Goal: Task Accomplishment & Management: Manage account settings

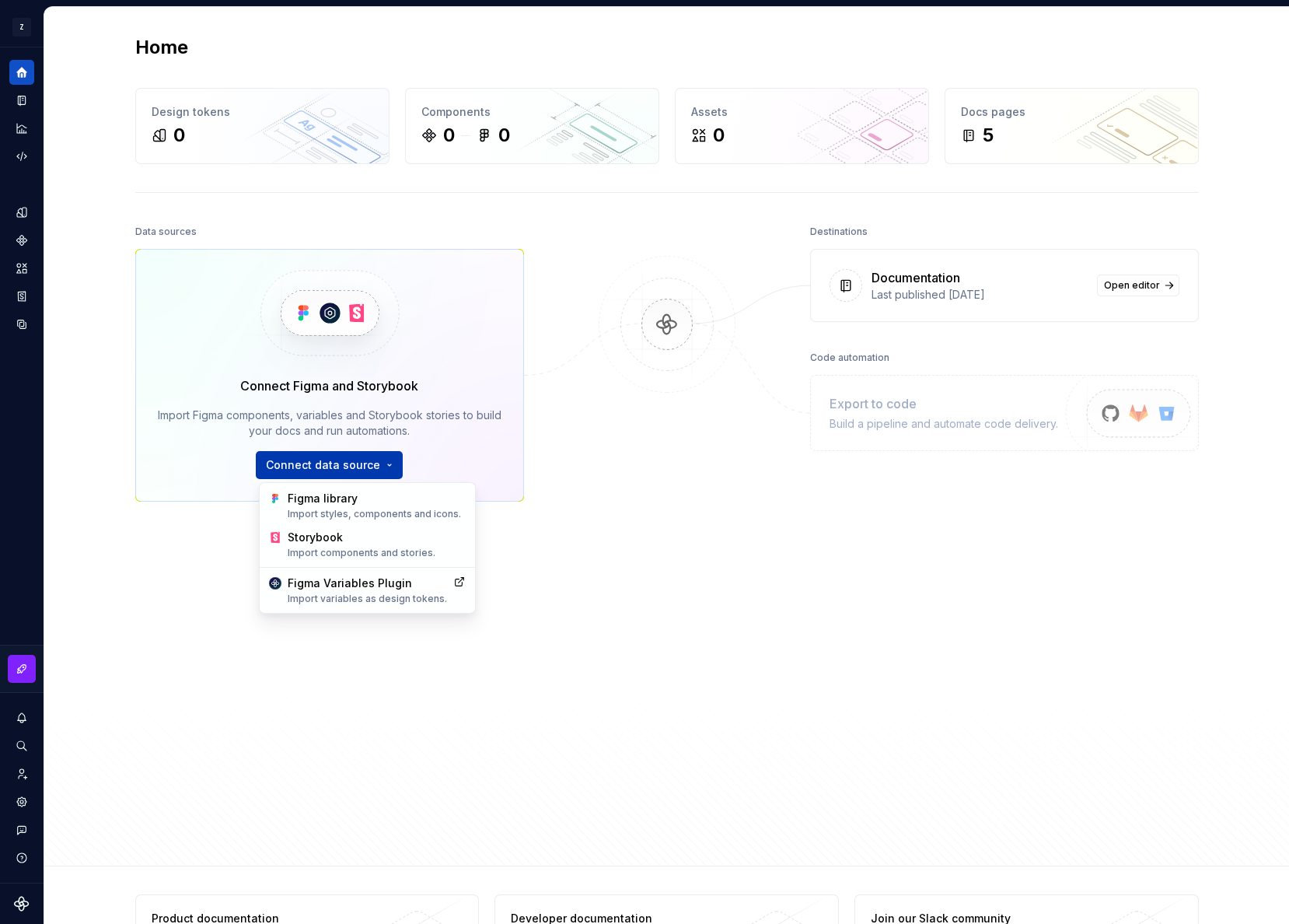
click at [352, 469] on html "Z Nimbus VE Design system data Home Design tokens 0 Components 0 0 Assets 0 Doc…" at bounding box center [644, 462] width 1289 height 924
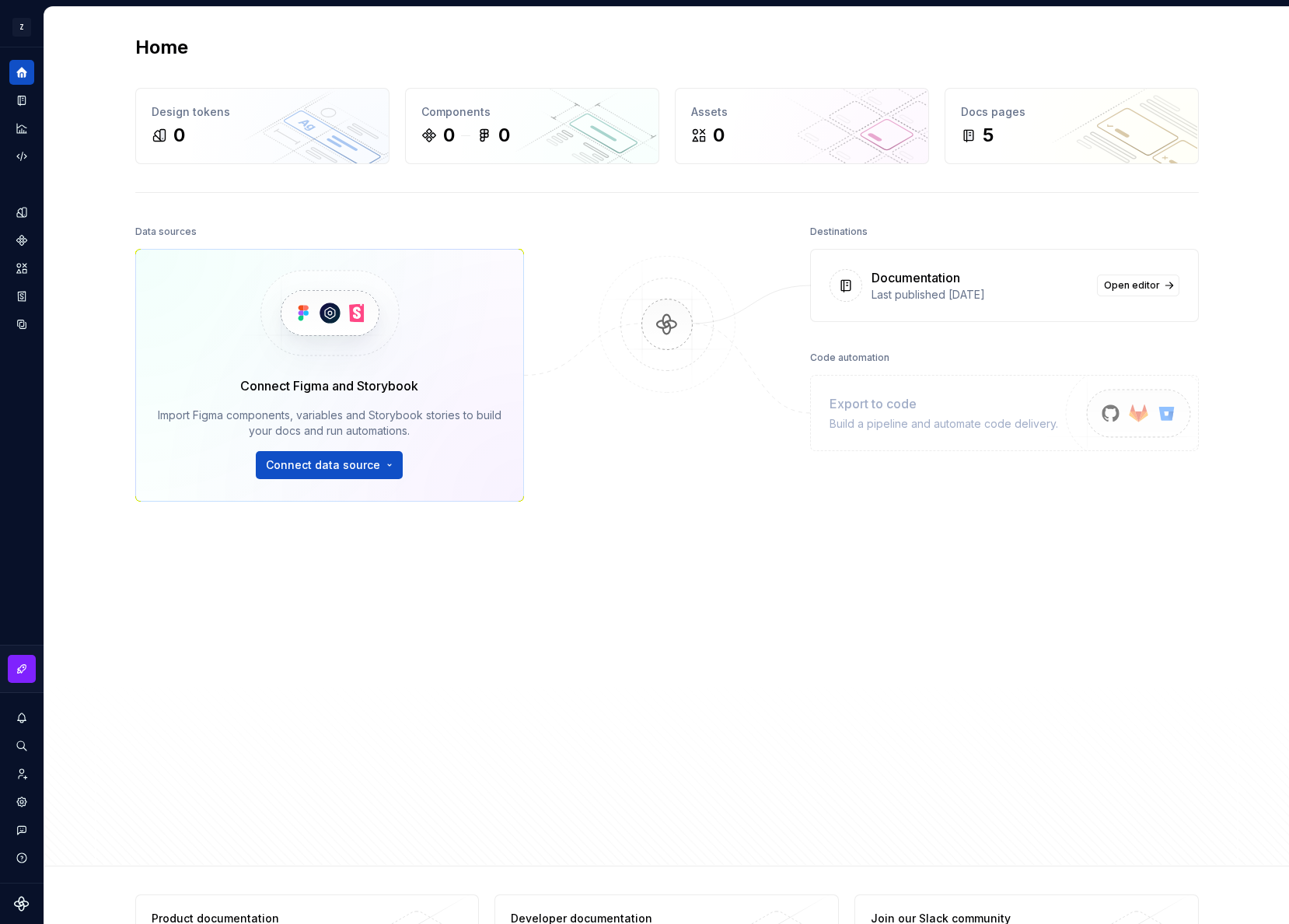
click at [504, 663] on html "Z Nimbus VE Design system data Home Design tokens 0 Components 0 0 Assets 0 Doc…" at bounding box center [644, 462] width 1289 height 924
click at [19, 796] on icon "Settings" at bounding box center [22, 802] width 14 height 14
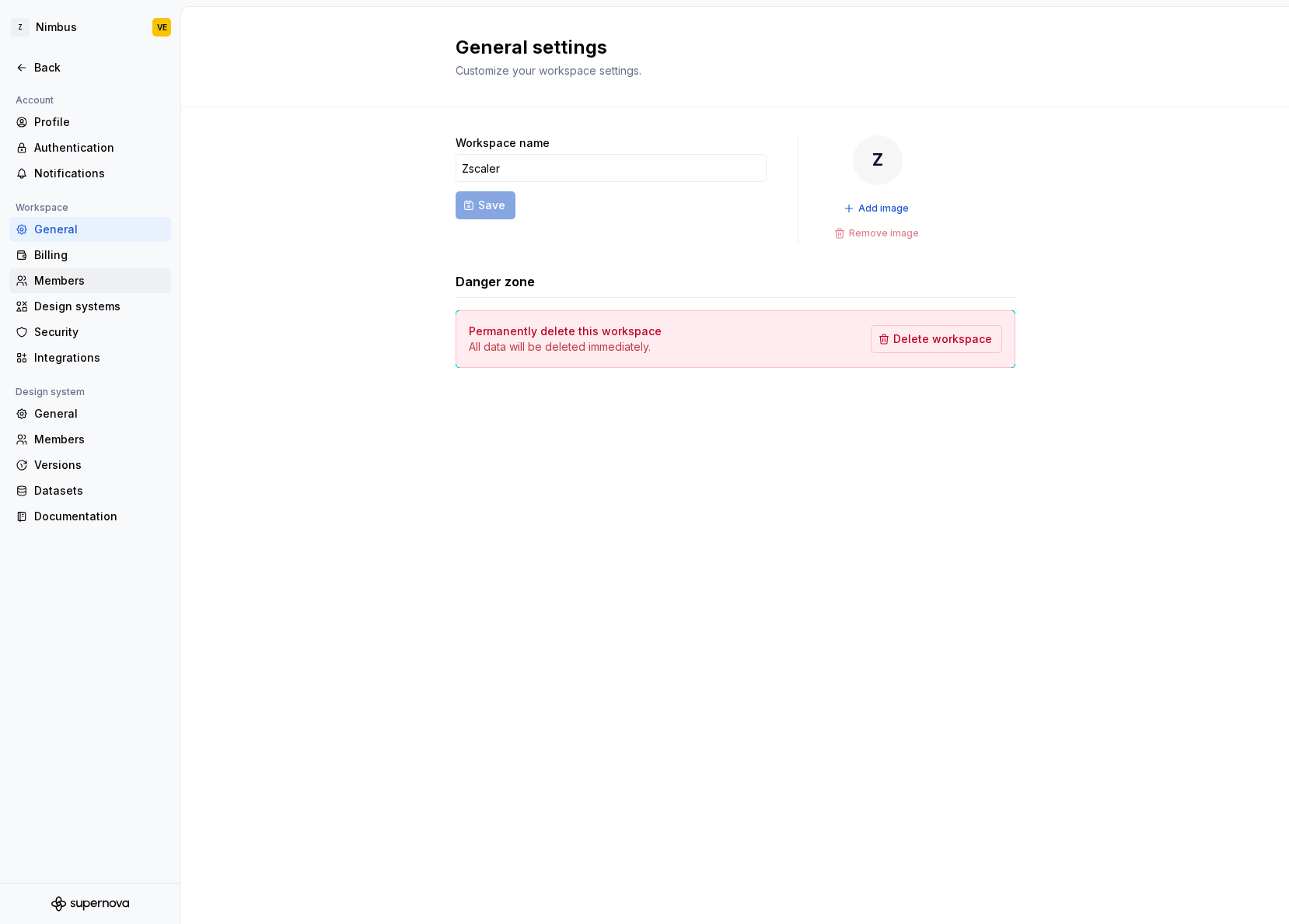
click at [64, 285] on div "Members" at bounding box center [99, 280] width 131 height 16
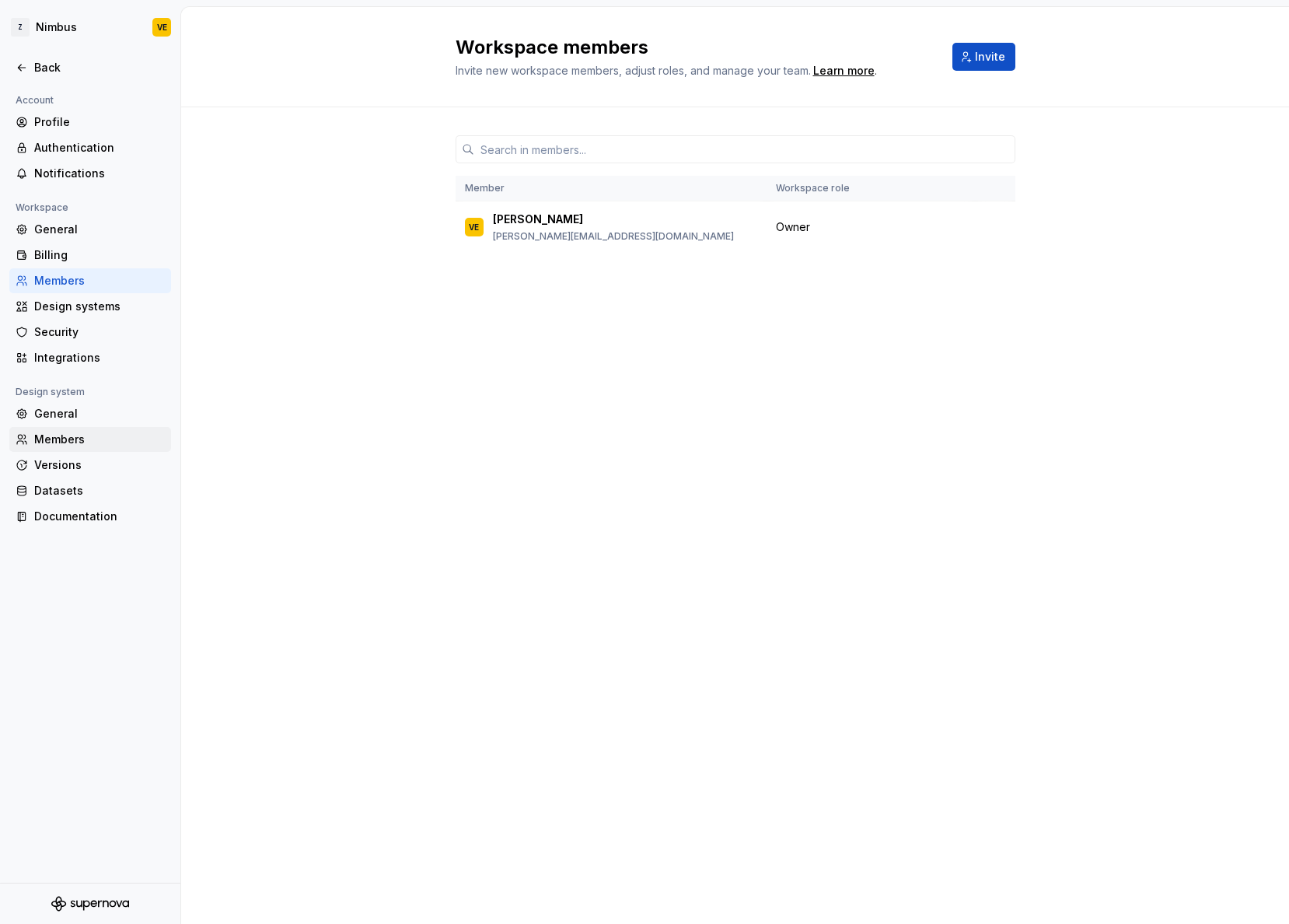
click at [38, 438] on div "Members" at bounding box center [99, 439] width 131 height 16
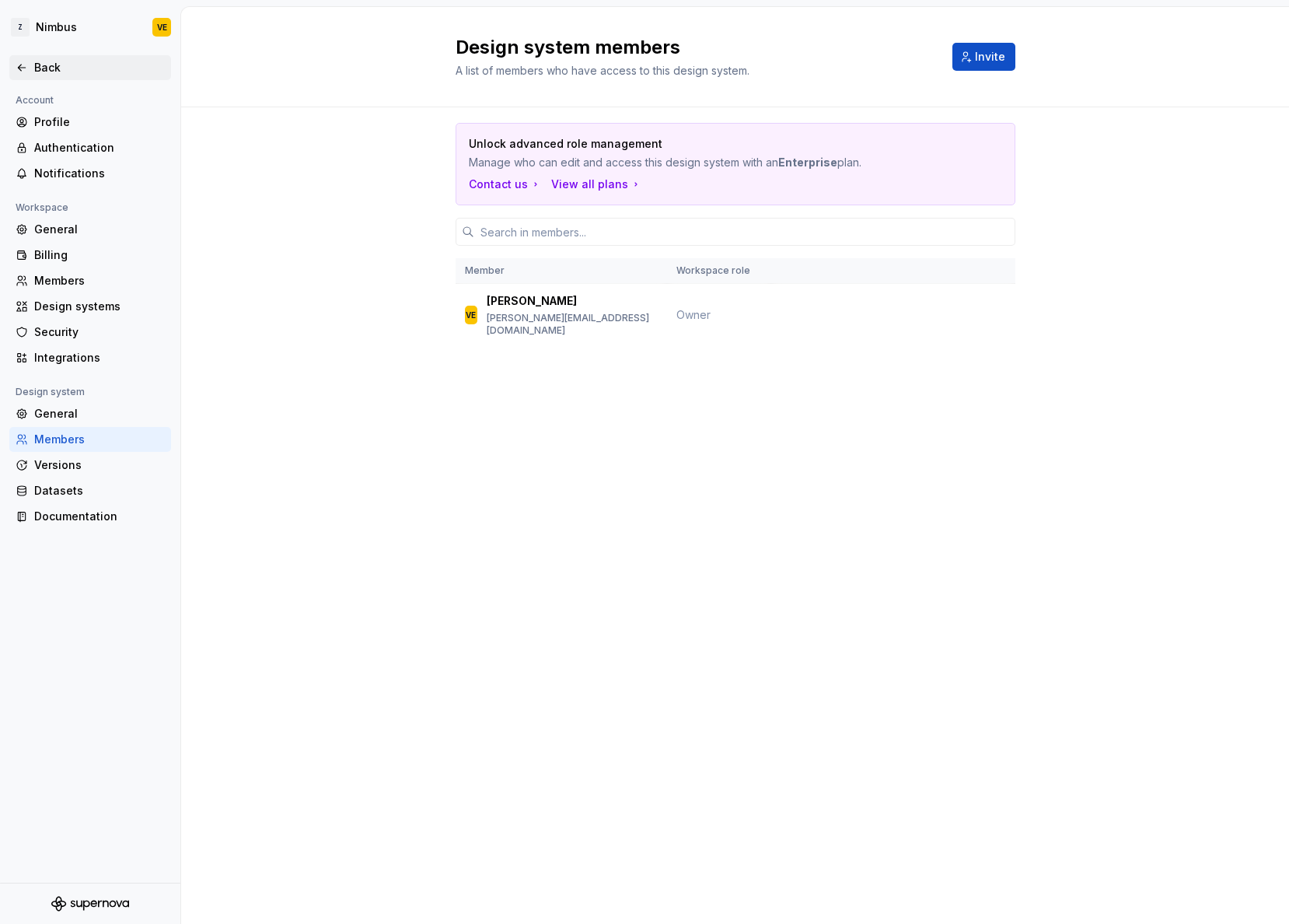
click at [21, 63] on icon at bounding box center [22, 67] width 12 height 12
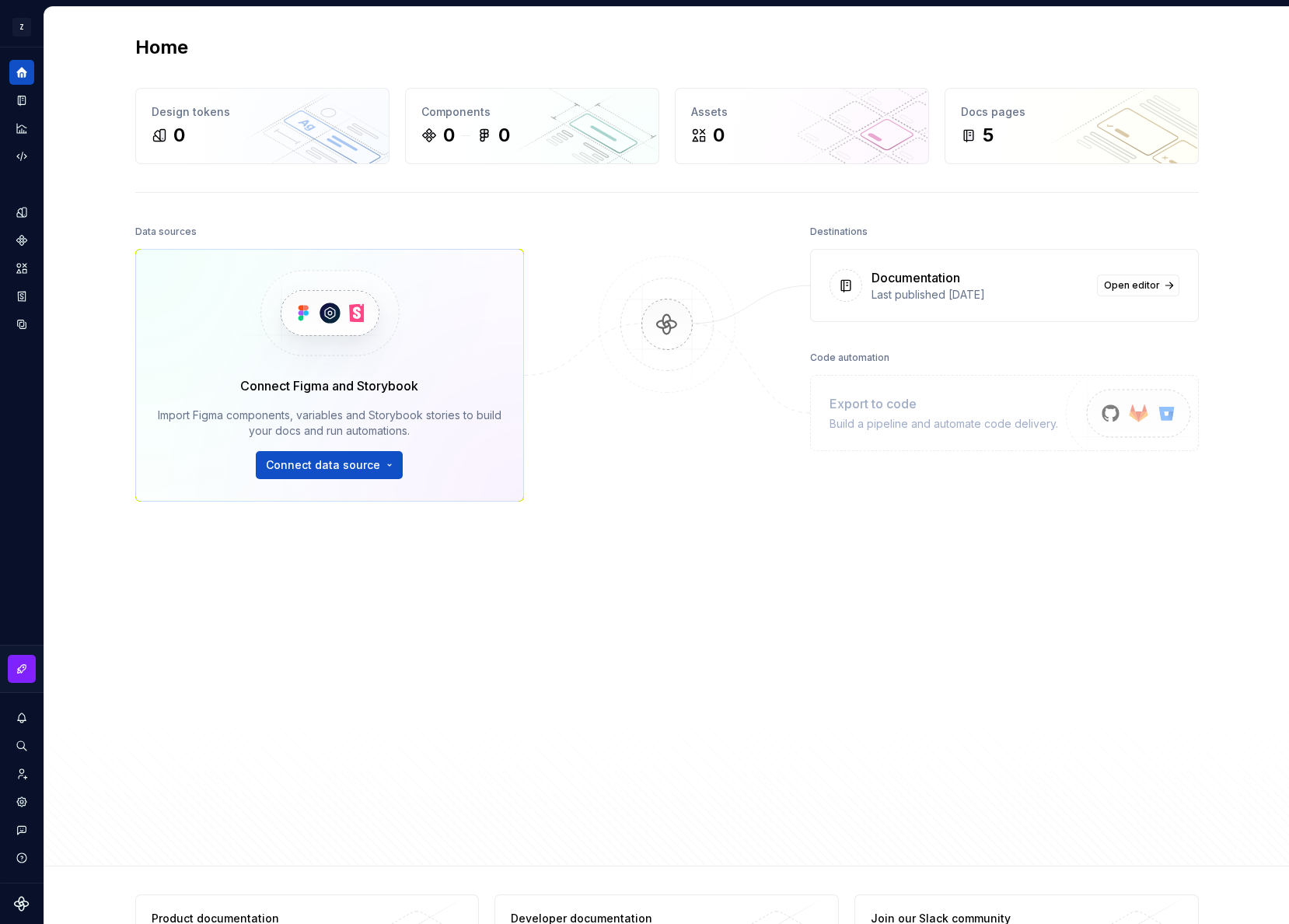
click at [306, 449] on div "Connect Figma and Storybook Import Figma components, variables and Storybook st…" at bounding box center [329, 428] width 343 height 103
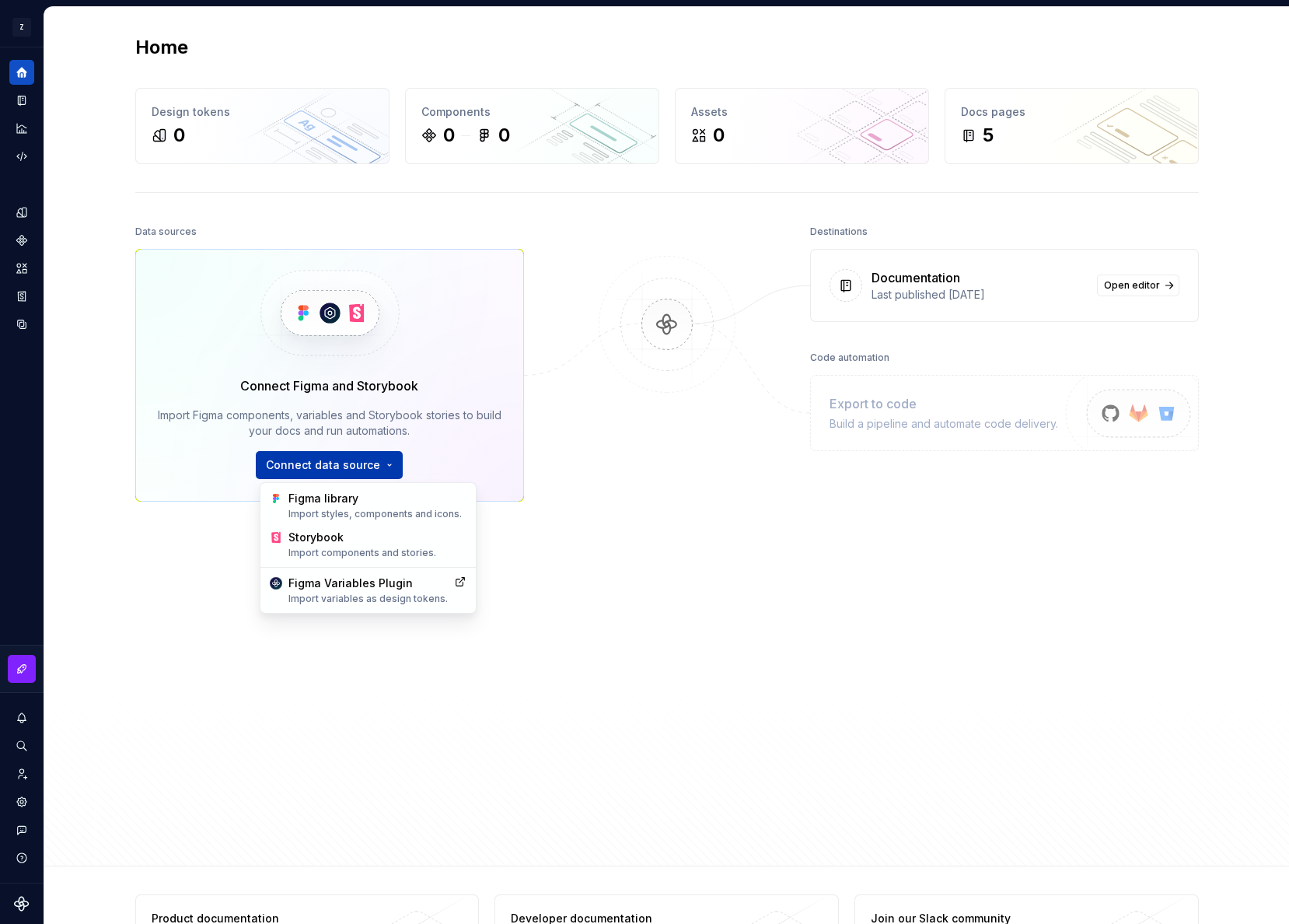
click at [306, 453] on html "Z Nimbus VE Design system data Home Design tokens 0 Components 0 0 Assets 0 Doc…" at bounding box center [644, 462] width 1289 height 924
click at [328, 516] on div "Import styles, components and icons." at bounding box center [376, 514] width 178 height 12
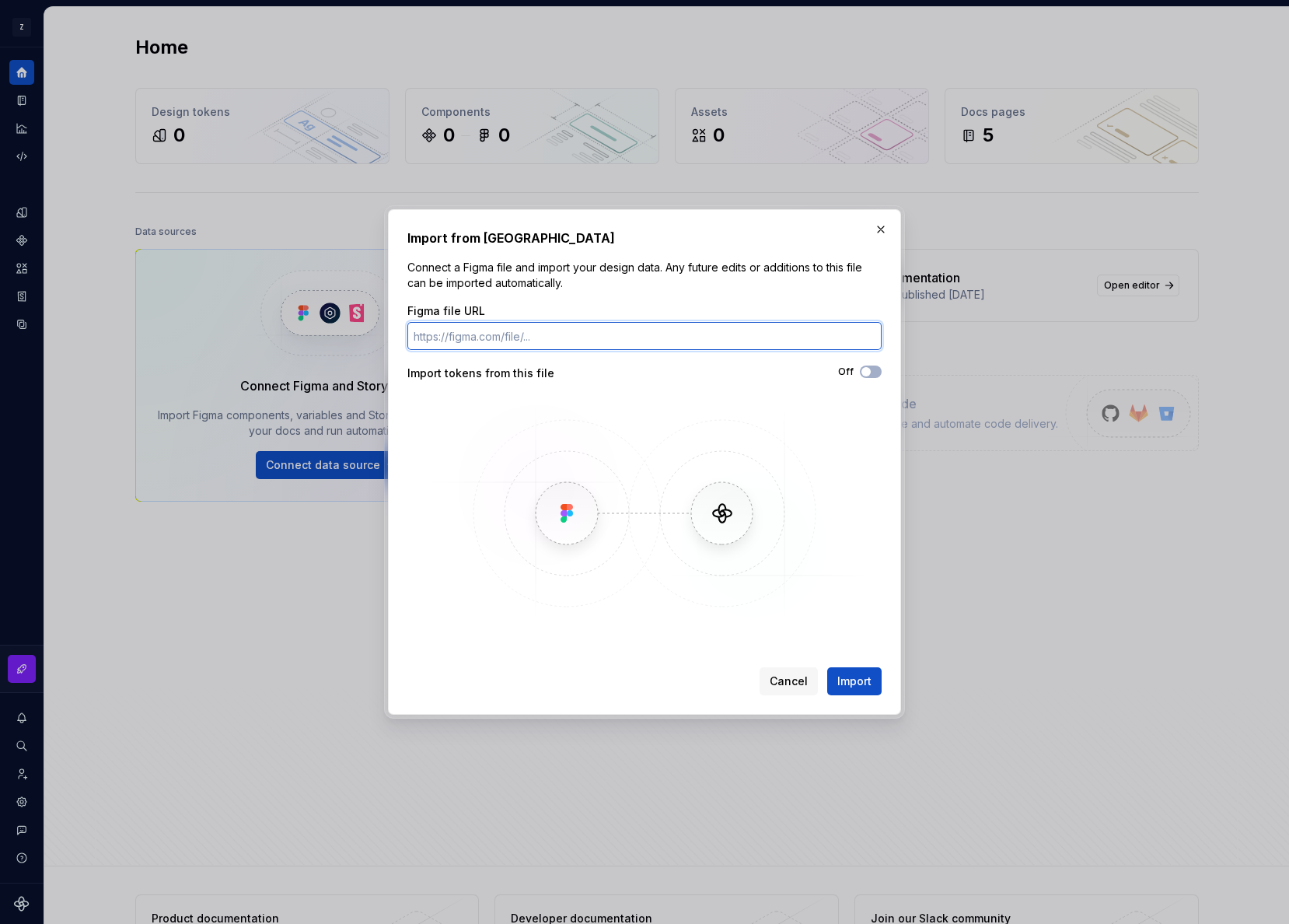
click at [595, 331] on input "Figma file URL" at bounding box center [644, 336] width 474 height 28
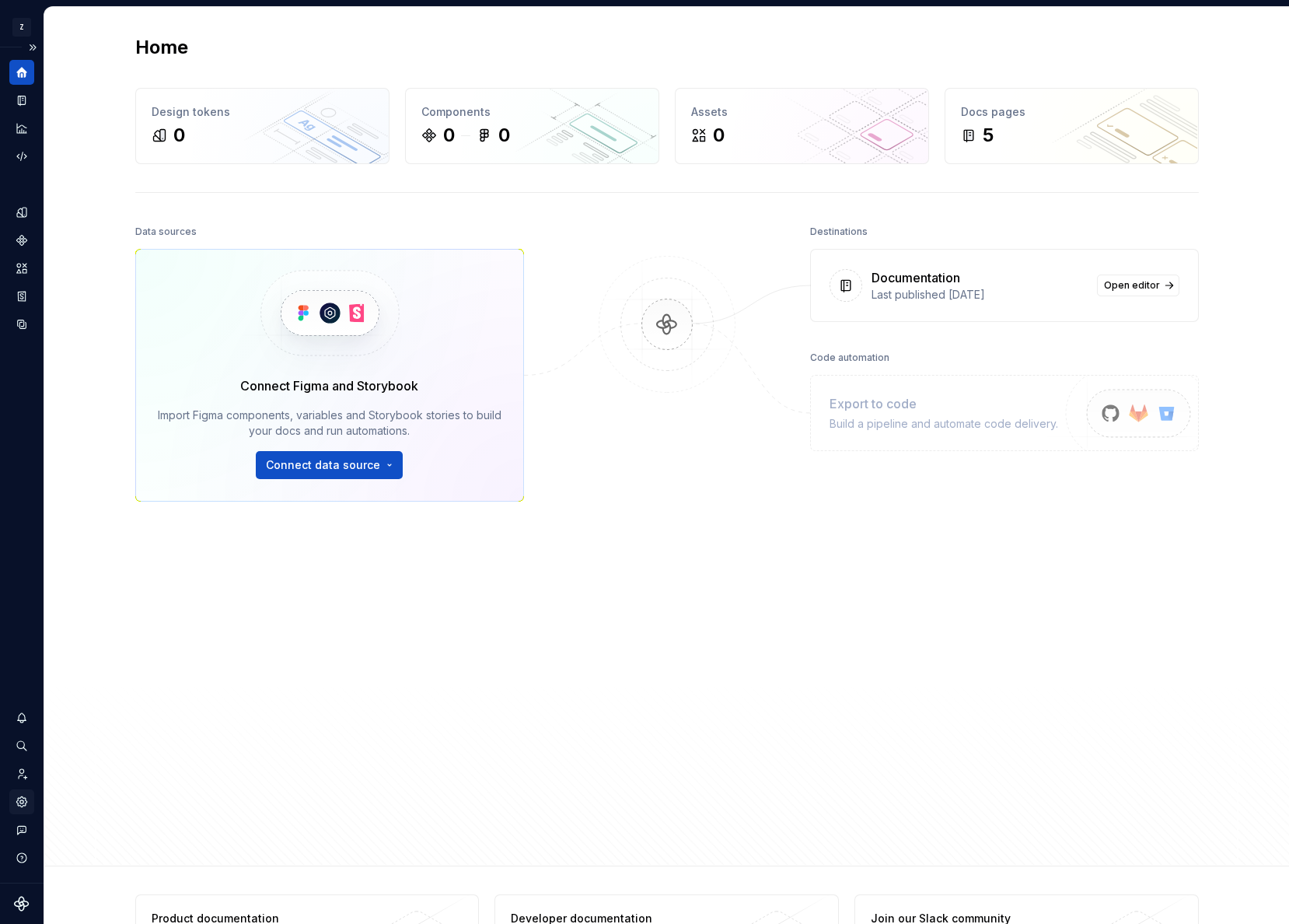
click at [24, 797] on icon "Settings" at bounding box center [22, 801] width 10 height 10
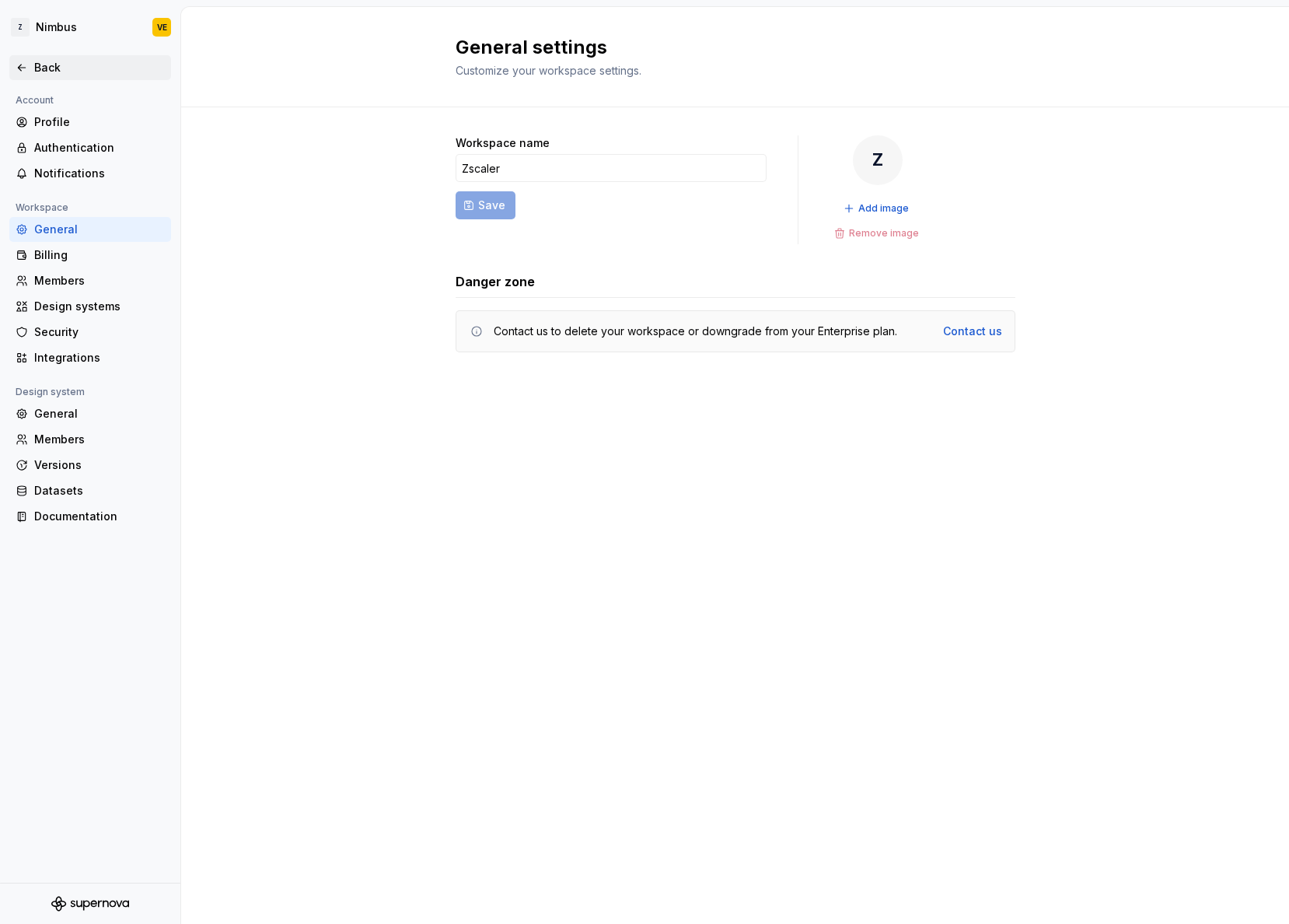
click at [17, 58] on div "Back" at bounding box center [90, 68] width 162 height 25
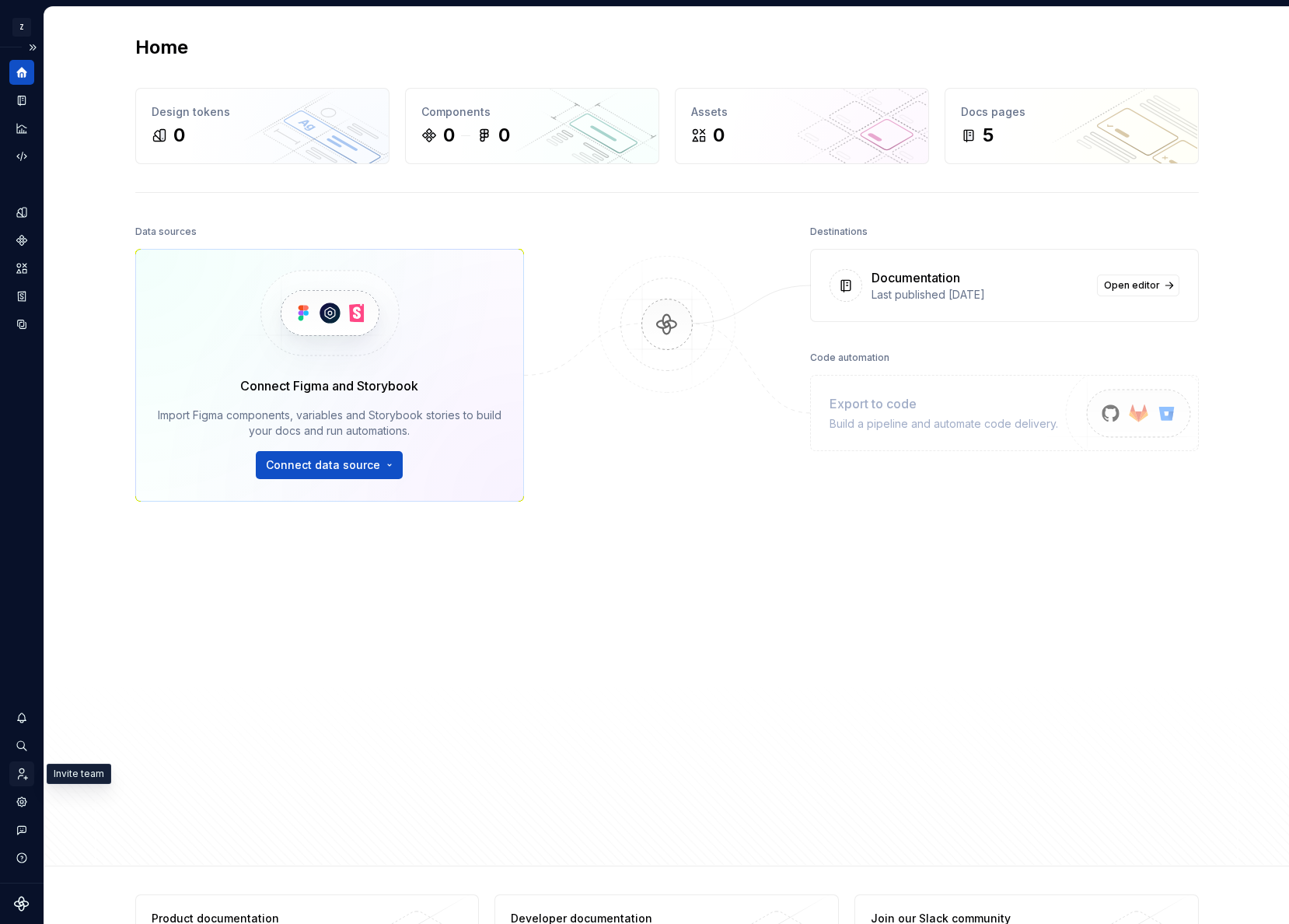
click at [22, 774] on icon "Invite team" at bounding box center [22, 773] width 14 height 14
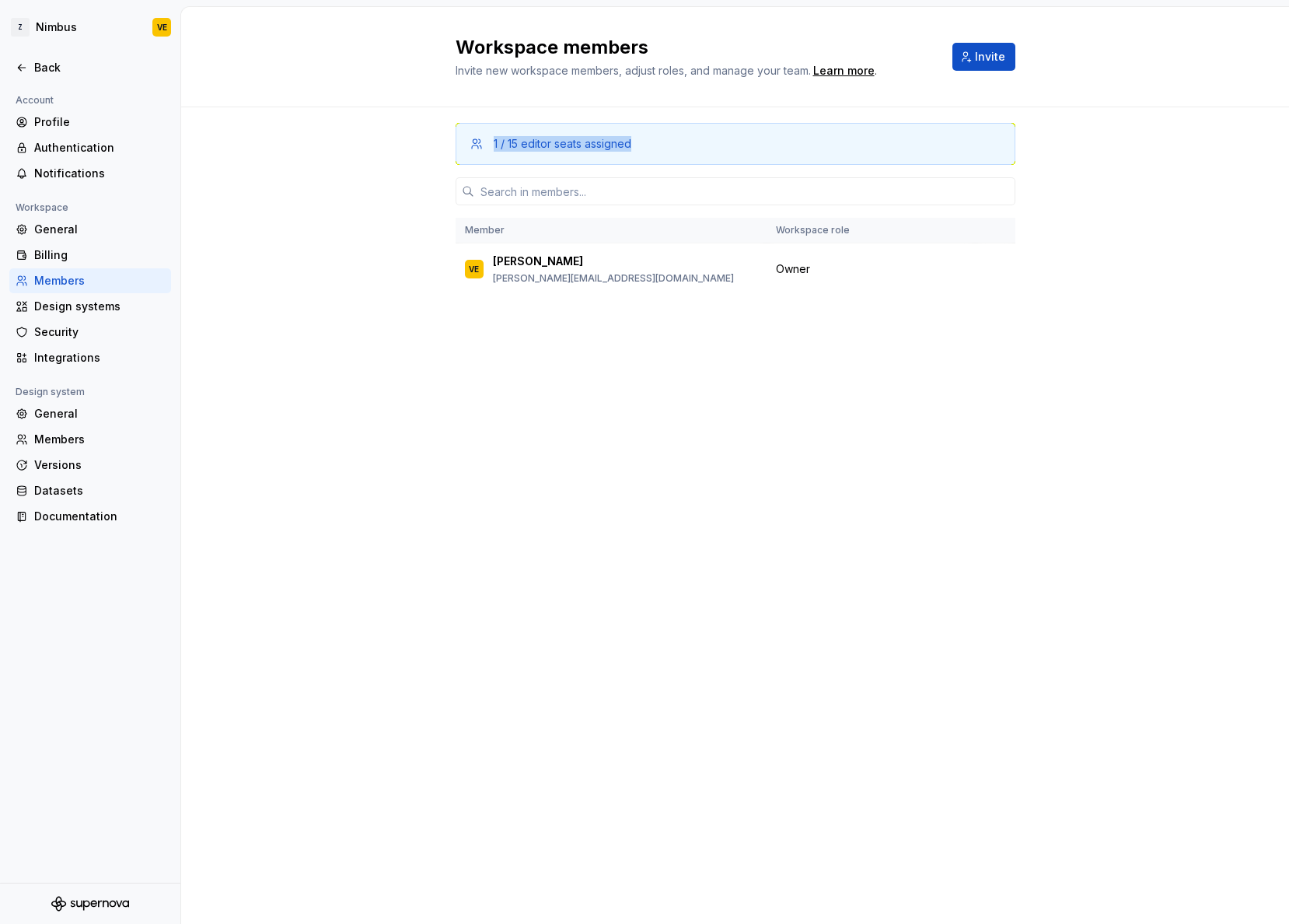
drag, startPoint x: 486, startPoint y: 146, endPoint x: 653, endPoint y: 147, distance: 167.0
click at [653, 147] on div "1 / 15 editor seats assigned" at bounding box center [736, 143] width 534 height 16
click at [978, 62] on span "Invite" at bounding box center [990, 56] width 31 height 16
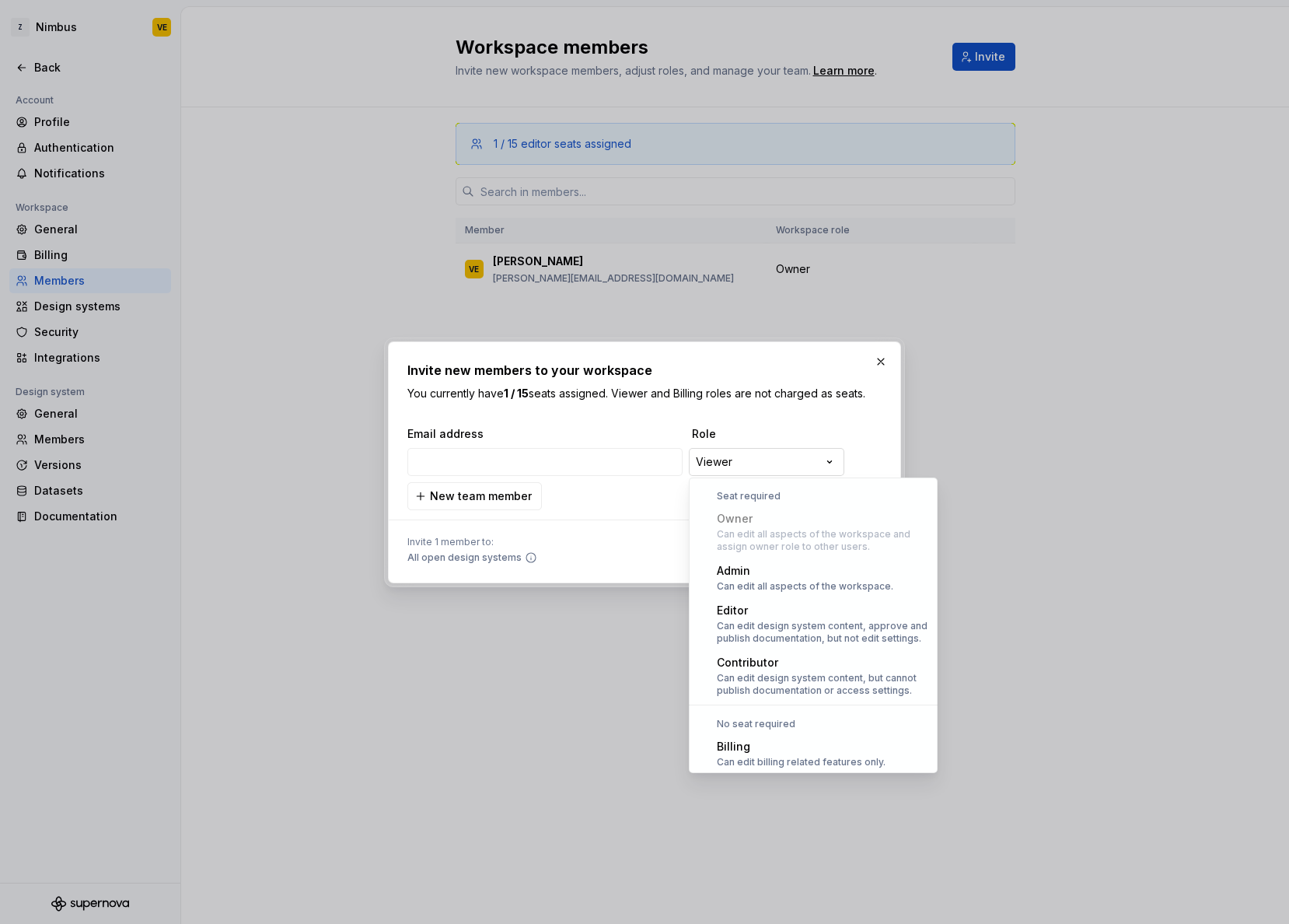
click at [770, 460] on div "**********" at bounding box center [644, 462] width 1289 height 924
select select "*****"
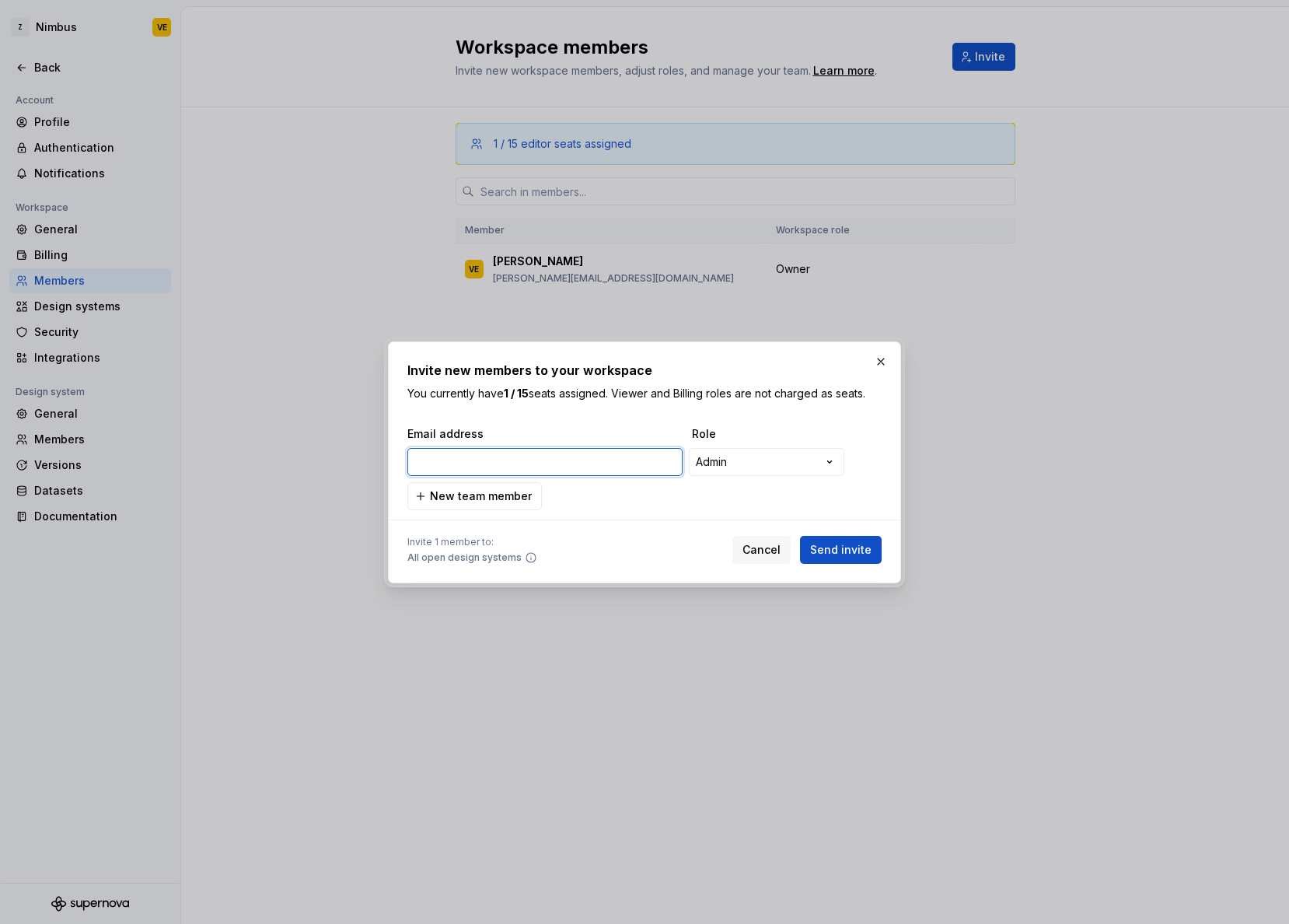
click at [526, 450] on input "email" at bounding box center [545, 462] width 276 height 28
